Goal: Task Accomplishment & Management: Use online tool/utility

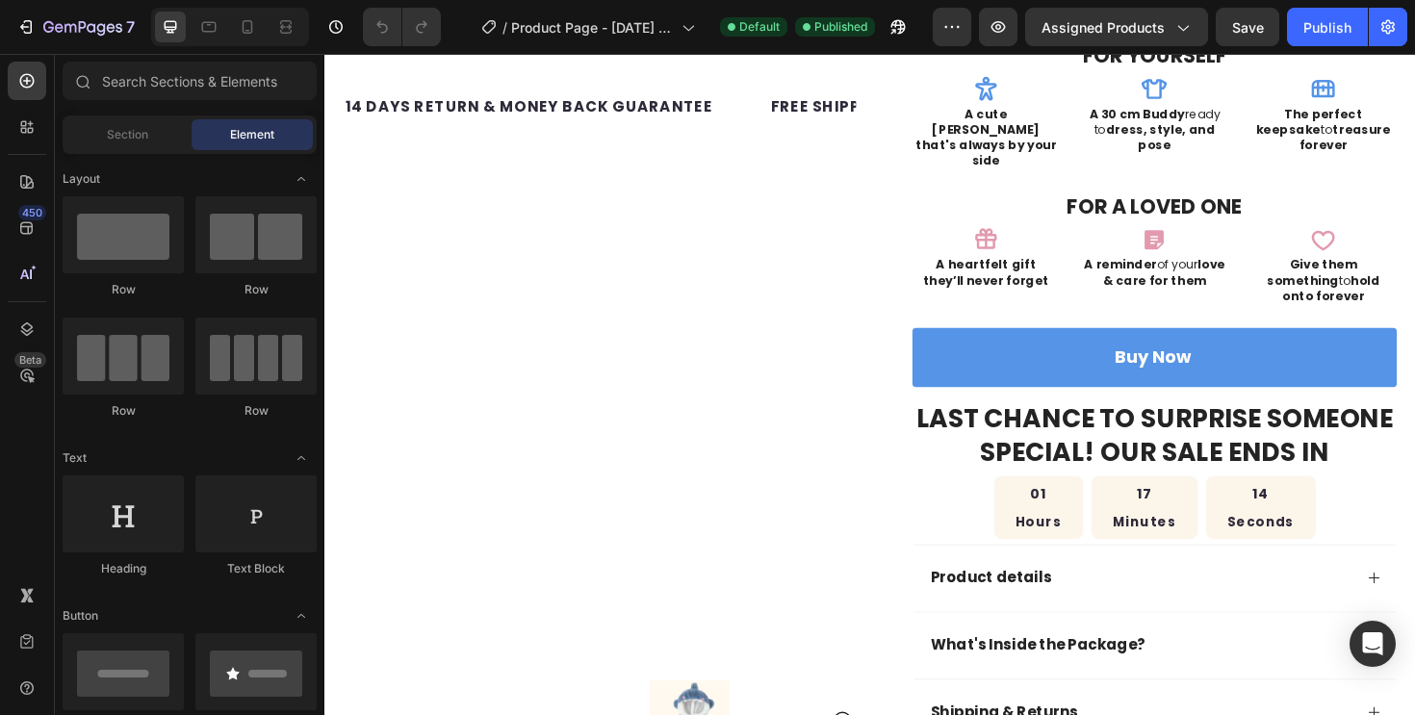
scroll to position [259, 0]
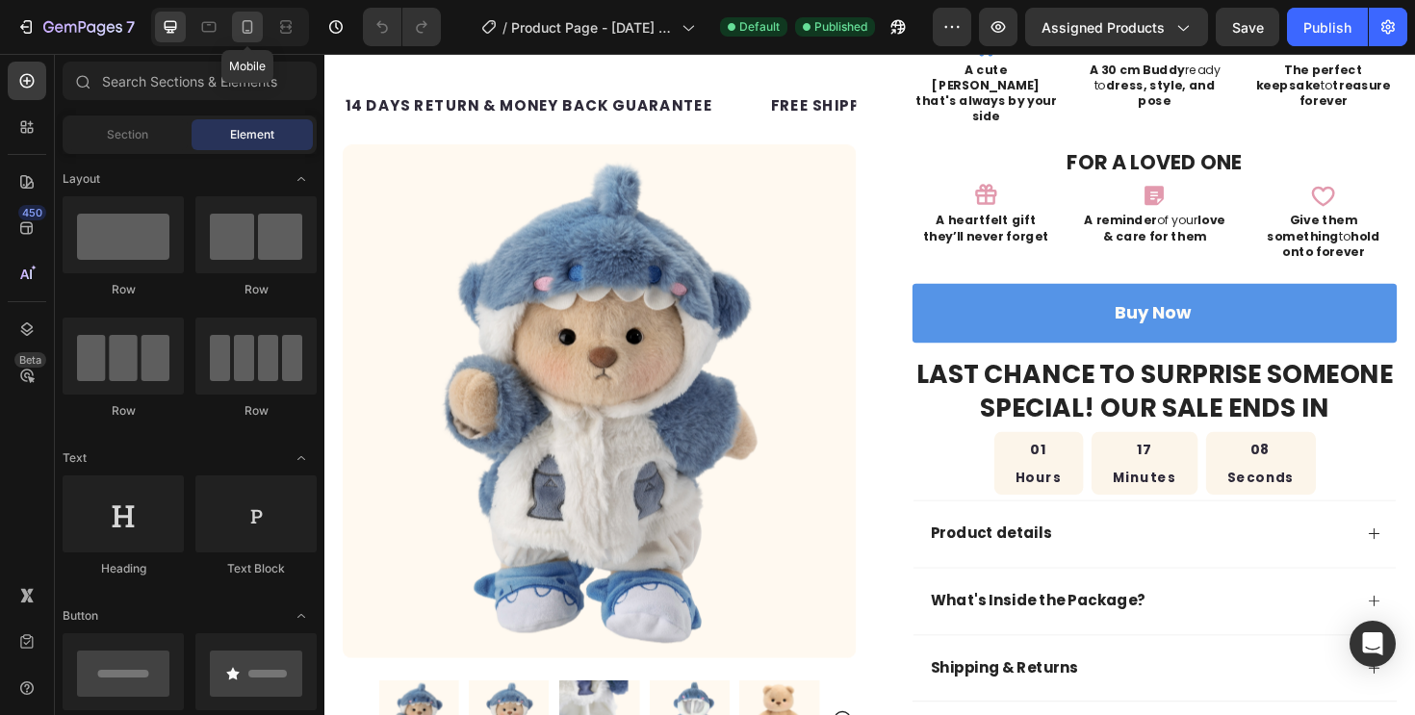
click at [255, 35] on icon at bounding box center [247, 26] width 19 height 19
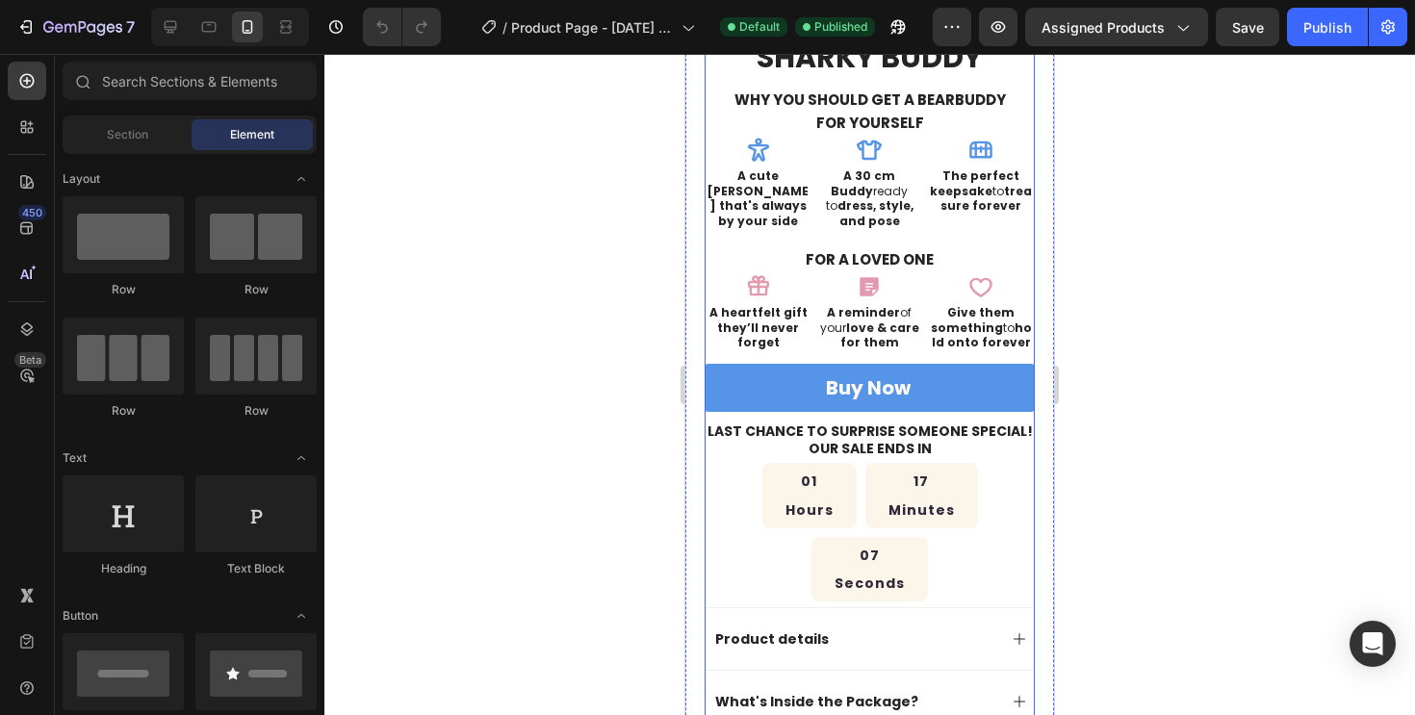
scroll to position [597, 0]
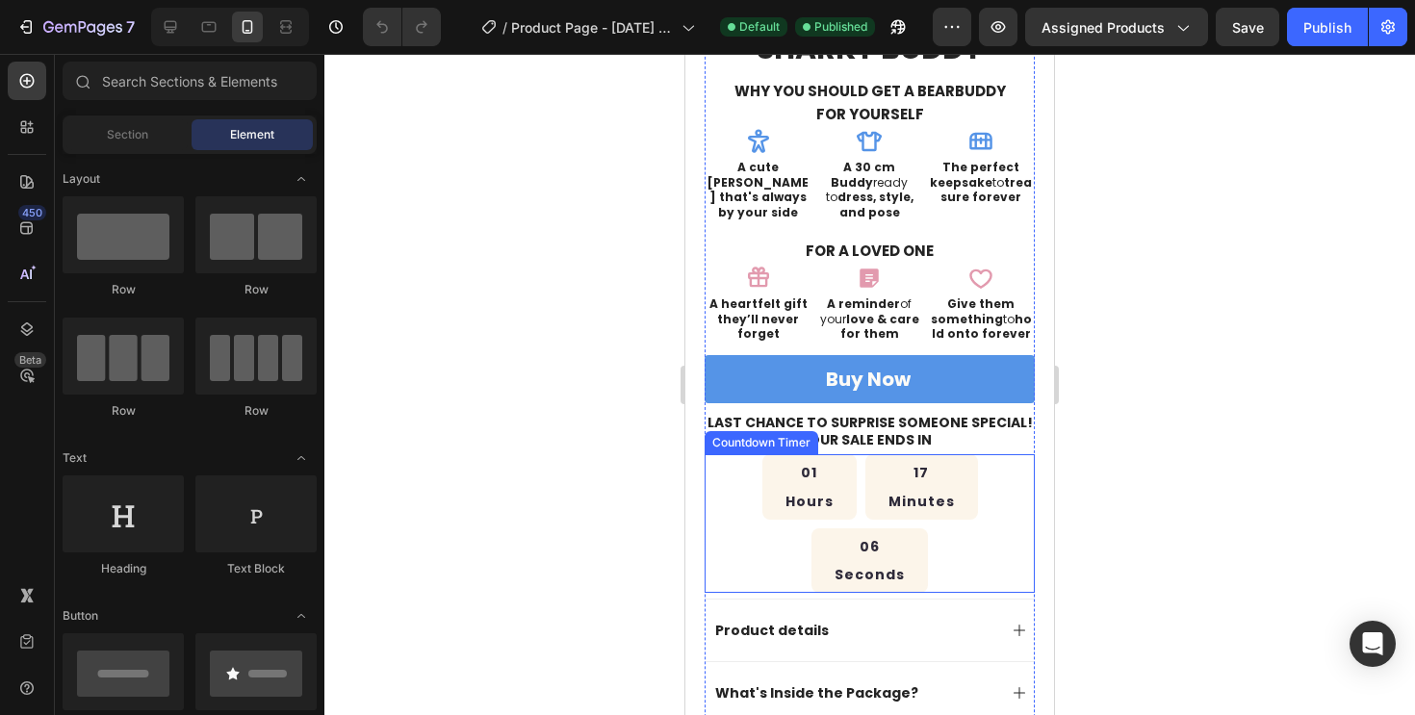
click at [888, 492] on p "Minutes" at bounding box center [921, 502] width 66 height 20
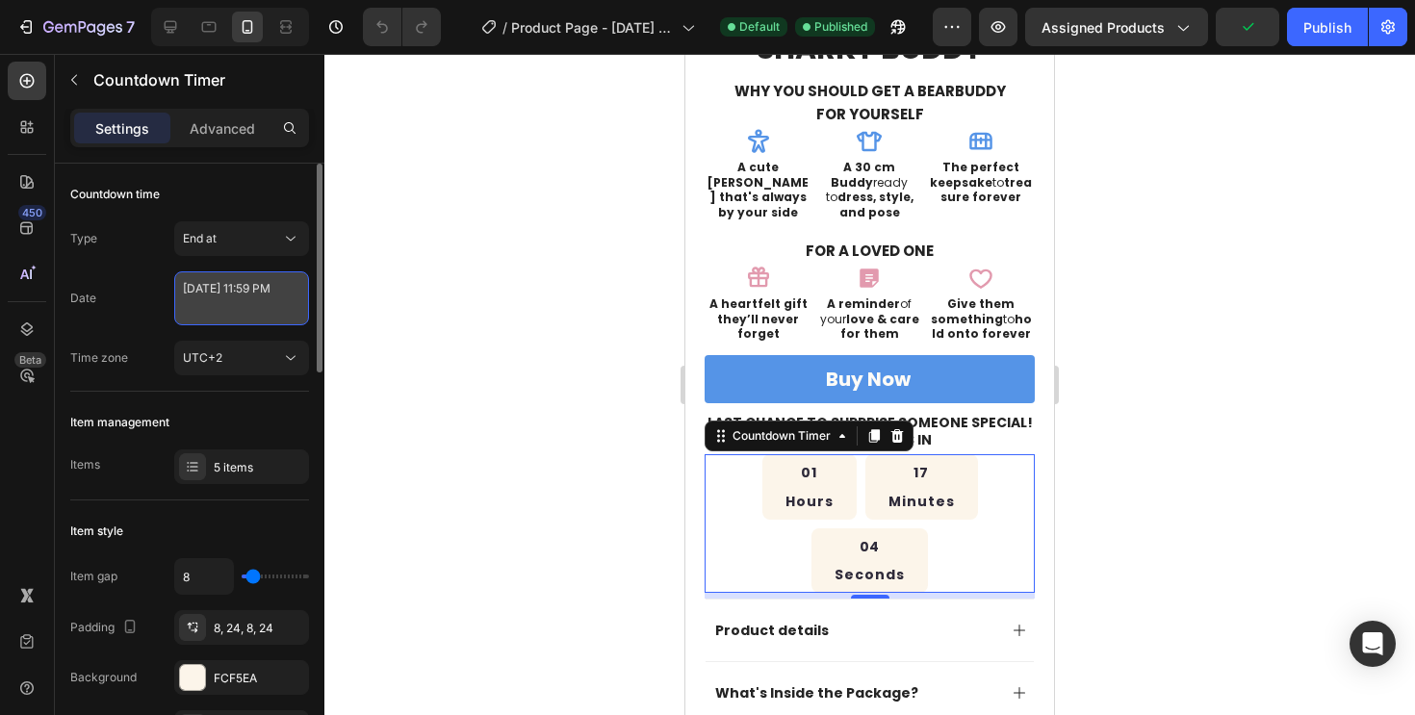
select select "23"
select select "59"
select select "false"
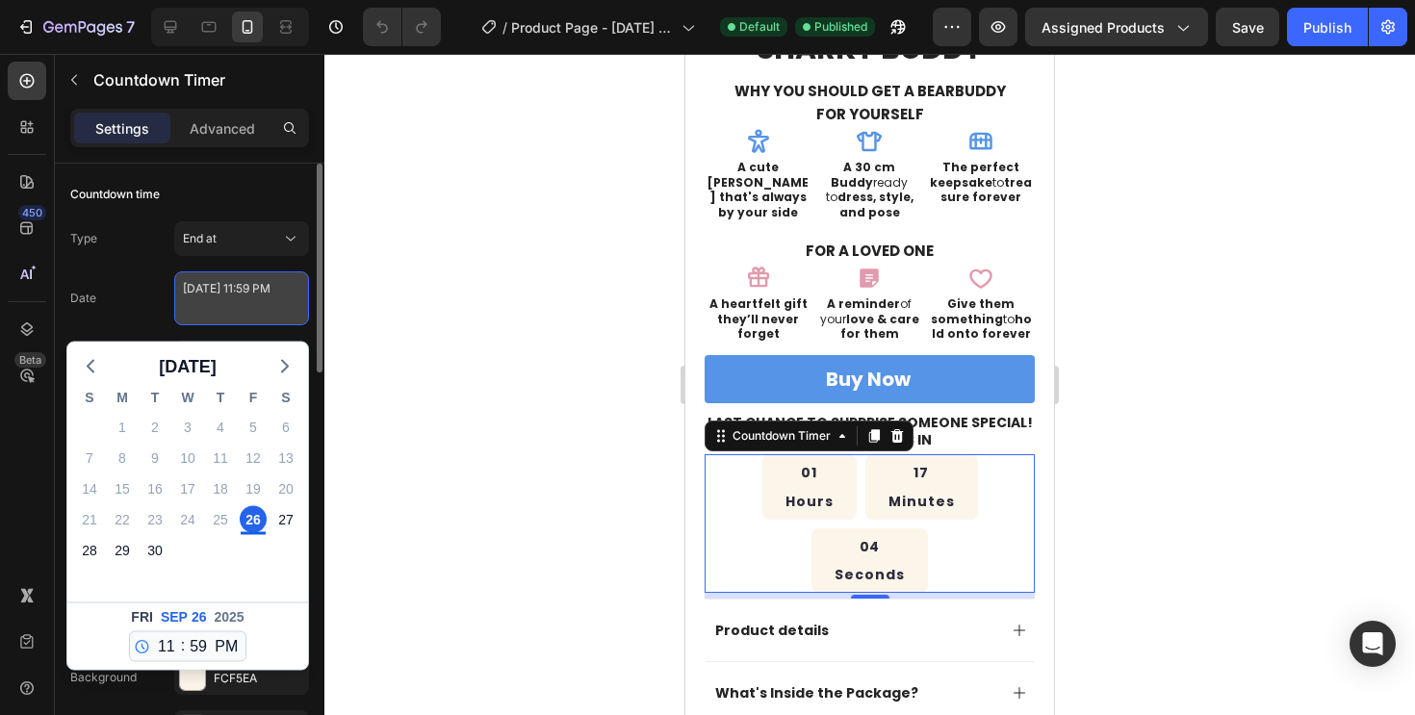
click at [265, 314] on textarea "[DATE] 11:59 PM" at bounding box center [241, 298] width 135 height 54
click at [295, 518] on div "27" at bounding box center [285, 519] width 27 height 27
type textarea "[DATE] 11:59 PM"
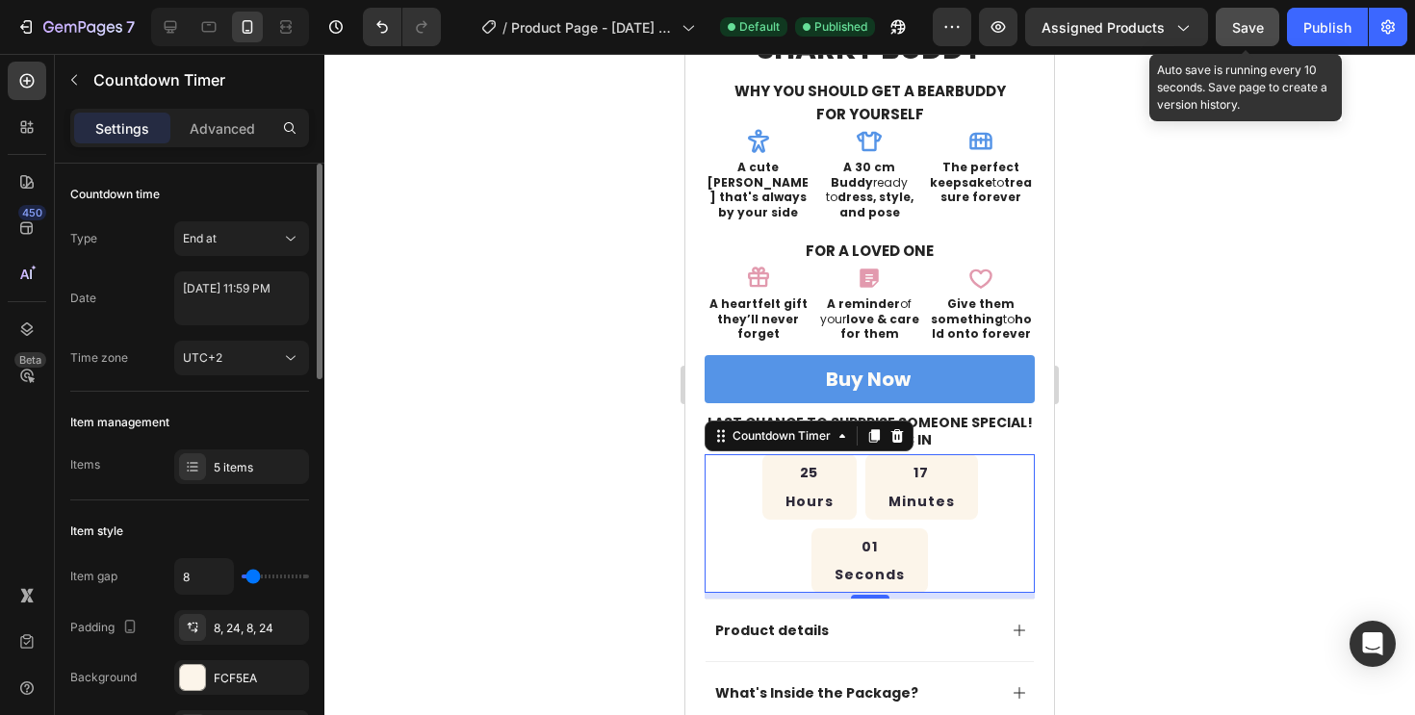
click at [1235, 27] on span "Save" at bounding box center [1248, 27] width 32 height 16
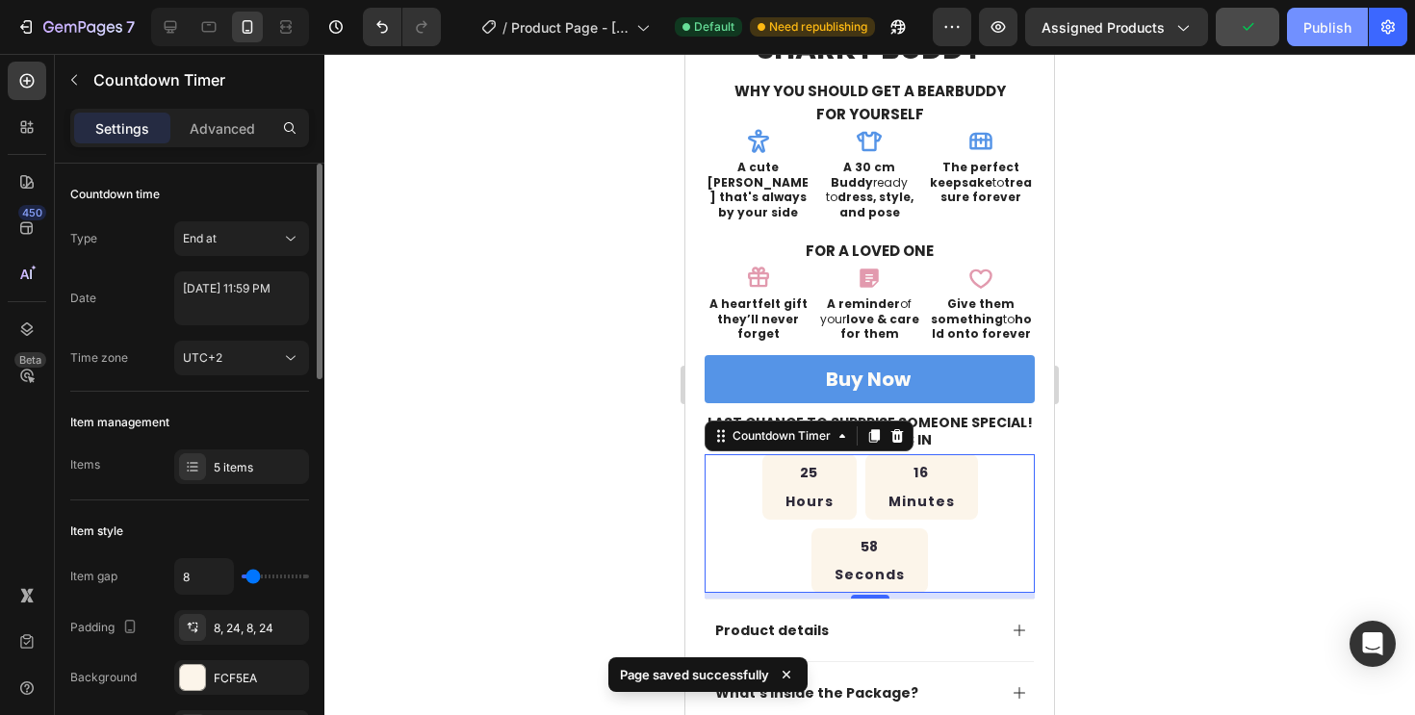
click at [1339, 34] on div "Publish" at bounding box center [1327, 27] width 48 height 20
